Goal: Use online tool/utility: Utilize a website feature to perform a specific function

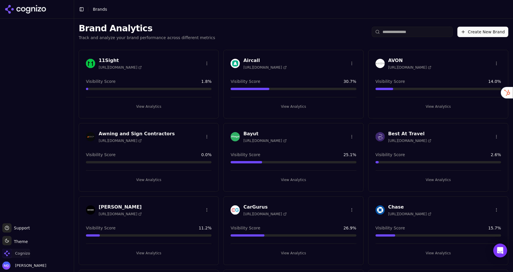
click at [22, 251] on span "Cognizo" at bounding box center [22, 253] width 15 height 5
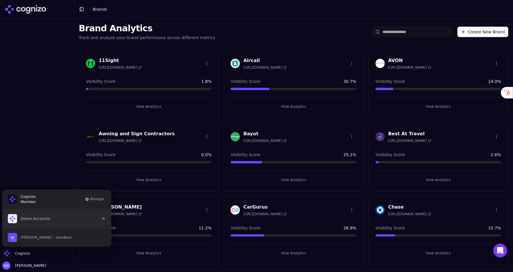
click at [43, 223] on span "Demo Accounts" at bounding box center [29, 218] width 42 height 9
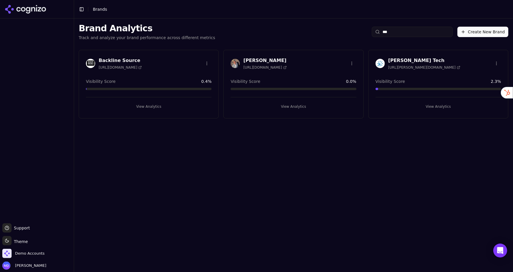
type input "***"
click at [440, 109] on button "View Analytics" at bounding box center [439, 106] width 126 height 9
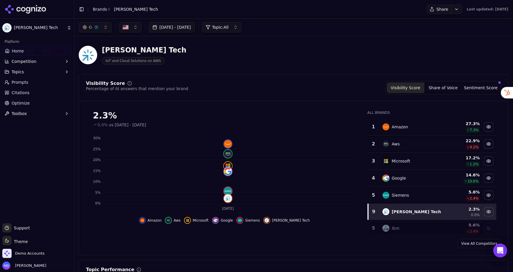
click at [35, 102] on link "Optimize" at bounding box center [36, 102] width 69 height 9
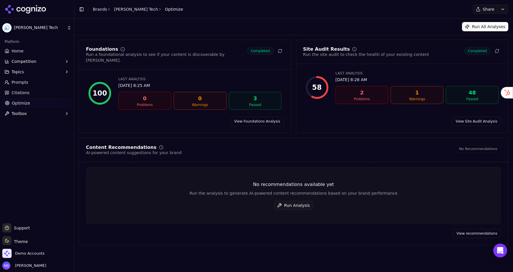
click at [294, 201] on button "Run Analysis" at bounding box center [293, 205] width 39 height 9
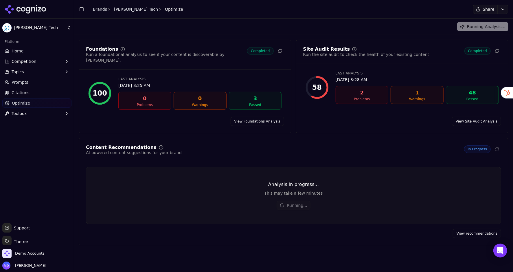
click at [36, 52] on link "Home" at bounding box center [36, 50] width 69 height 9
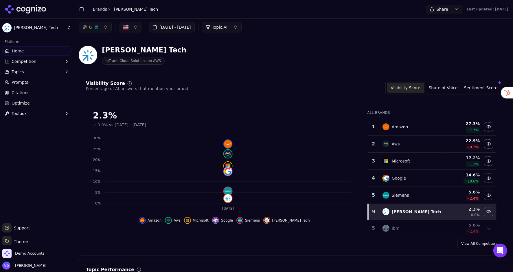
click at [22, 77] on ul "Home Competition Topics Prompts Citations Optimize Toolbox" at bounding box center [36, 82] width 69 height 72
click at [27, 85] on span "Prompts" at bounding box center [20, 82] width 17 height 6
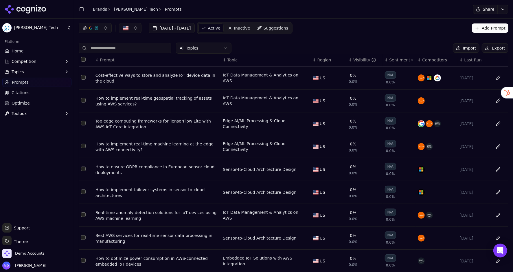
click at [484, 11] on button "Share" at bounding box center [485, 9] width 25 height 9
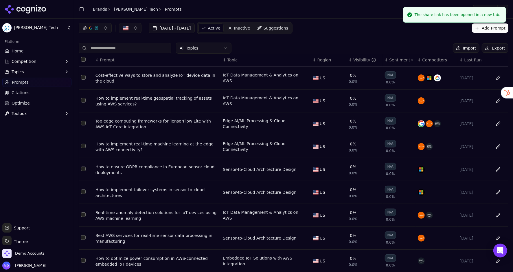
click at [36, 47] on link "Home" at bounding box center [36, 50] width 69 height 9
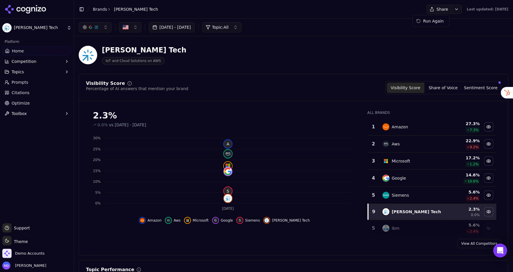
click at [446, 10] on html "[PERSON_NAME] Tech Platform Home Competition Topics Prompts Citations Optimize …" at bounding box center [256, 136] width 513 height 272
click at [437, 20] on div "Run Again" at bounding box center [431, 20] width 34 height 9
